Goal: Find specific page/section: Find specific page/section

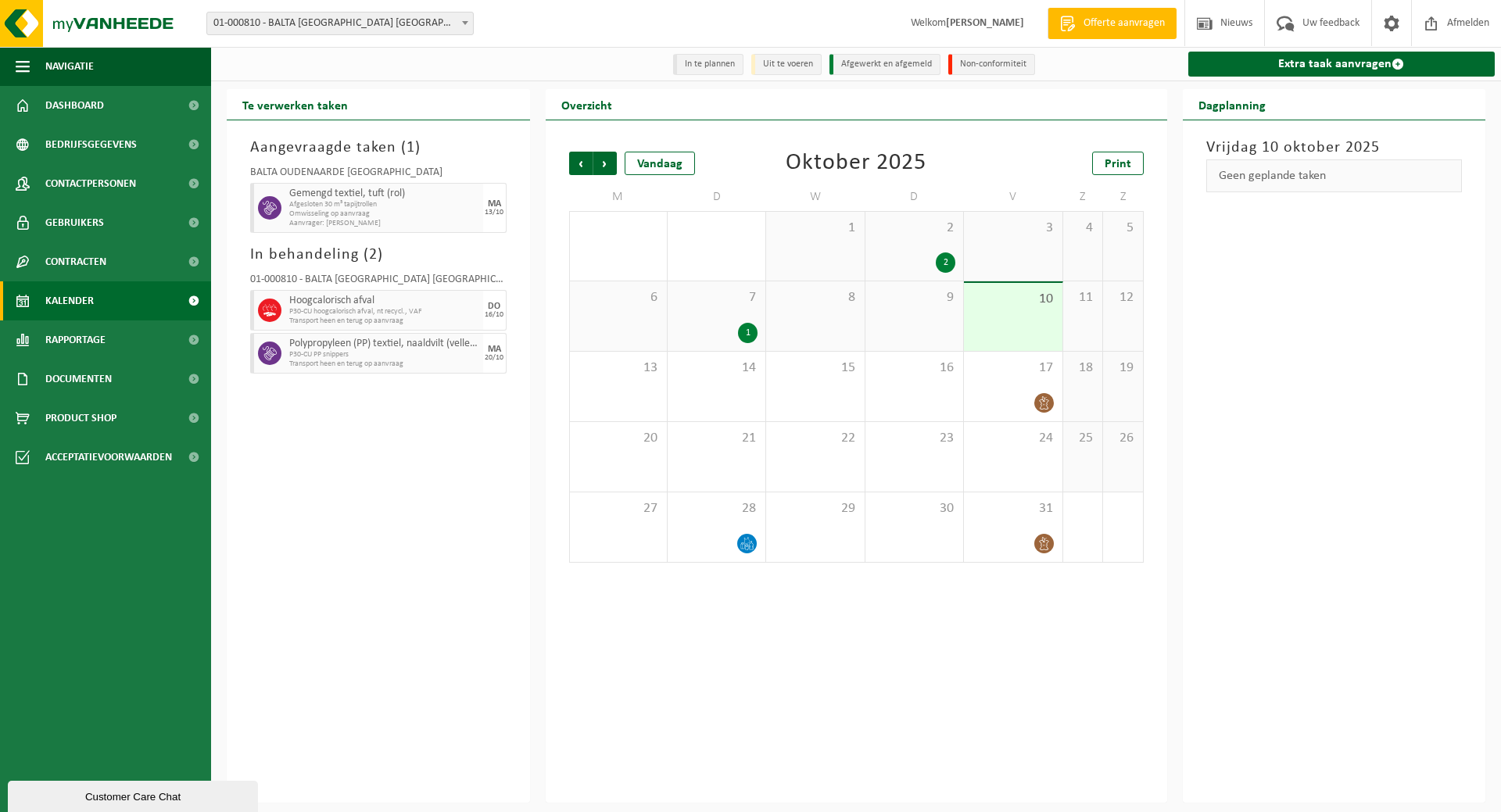
click at [100, 294] on link "Kalender" at bounding box center [105, 300] width 211 height 39
click at [422, 209] on span "Afgesloten 30 m³ tapijtrollen" at bounding box center [384, 204] width 190 height 9
click at [363, 209] on span "Afgesloten 30 m³ tapijtrollen" at bounding box center [384, 204] width 190 height 9
click at [106, 293] on link "Kalender" at bounding box center [105, 300] width 211 height 39
